Goal: Find specific page/section: Find specific page/section

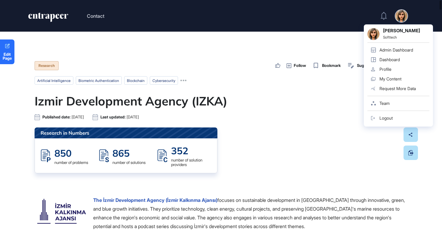
scroll to position [0, 0]
click at [397, 49] on div "Admin Dashboard" at bounding box center [397, 50] width 34 height 5
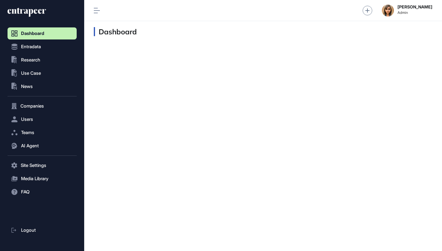
scroll to position [0, 0]
click at [33, 45] on span "Entradata" at bounding box center [31, 46] width 20 height 5
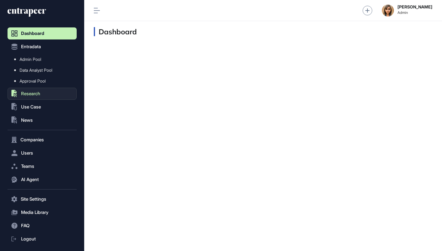
click at [35, 96] on button ".st0{fill:currentColor} Research" at bounding box center [42, 94] width 69 height 12
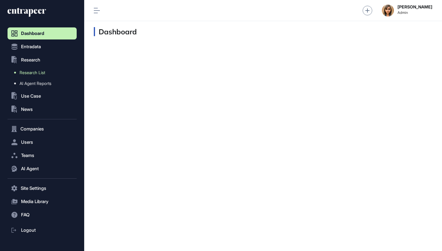
click at [39, 71] on span "Research List" at bounding box center [33, 72] width 26 height 5
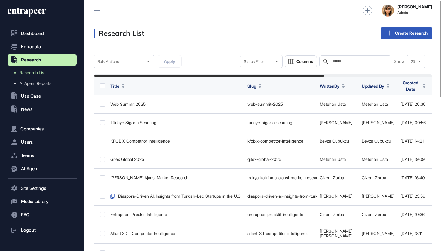
click at [340, 58] on div "Search" at bounding box center [355, 61] width 72 height 12
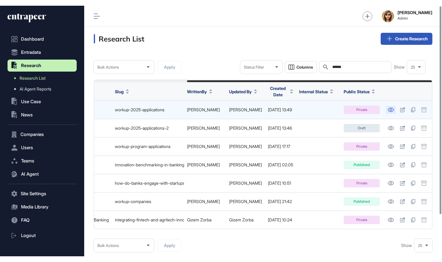
scroll to position [0, 128]
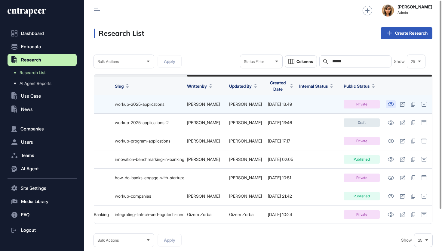
type input "******"
click at [390, 102] on icon at bounding box center [391, 104] width 6 height 4
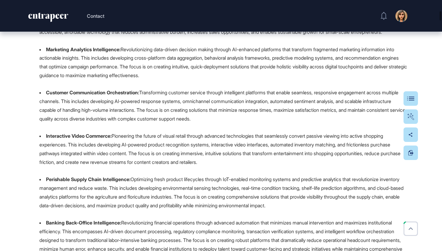
scroll to position [1106, 0]
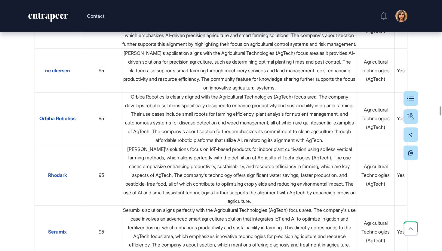
scroll to position [13115, 0]
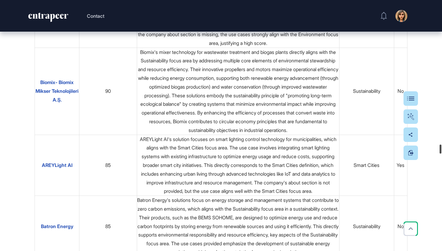
drag, startPoint x: 166, startPoint y: 118, endPoint x: 439, endPoint y: 155, distance: 275.5
click at [440, 153] on div at bounding box center [441, 148] width 2 height 9
click at [440, 155] on div at bounding box center [441, 157] width 2 height 9
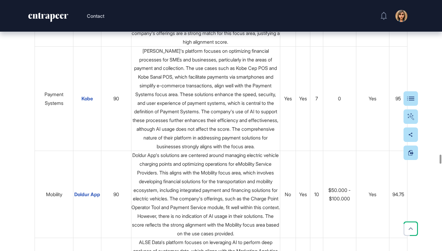
scroll to position [16020, 0]
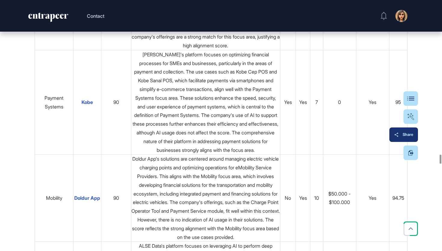
click at [409, 138] on button "Share" at bounding box center [403, 134] width 29 height 14
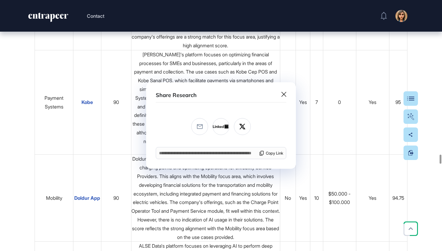
click at [284, 93] on icon at bounding box center [283, 94] width 5 height 5
